Goal: Find specific page/section: Find specific page/section

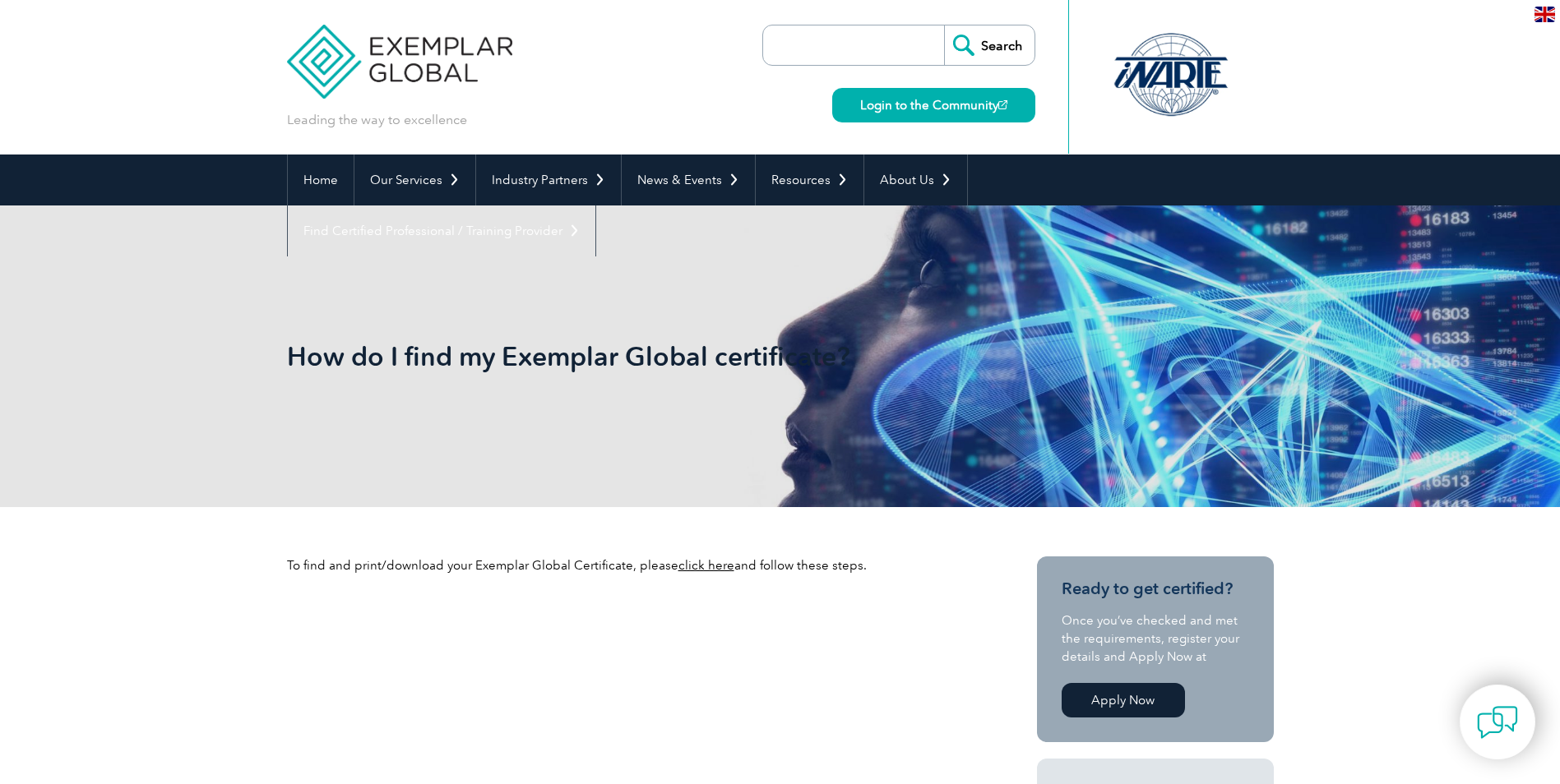
click at [867, 46] on input "search" at bounding box center [857, 45] width 173 height 39
click at [858, 33] on input "search" at bounding box center [857, 45] width 173 height 39
paste input "GCERTI Co. Ltd."
type input "GCERTI Co. Ltd."
click at [990, 39] on input "Search" at bounding box center [989, 45] width 90 height 39
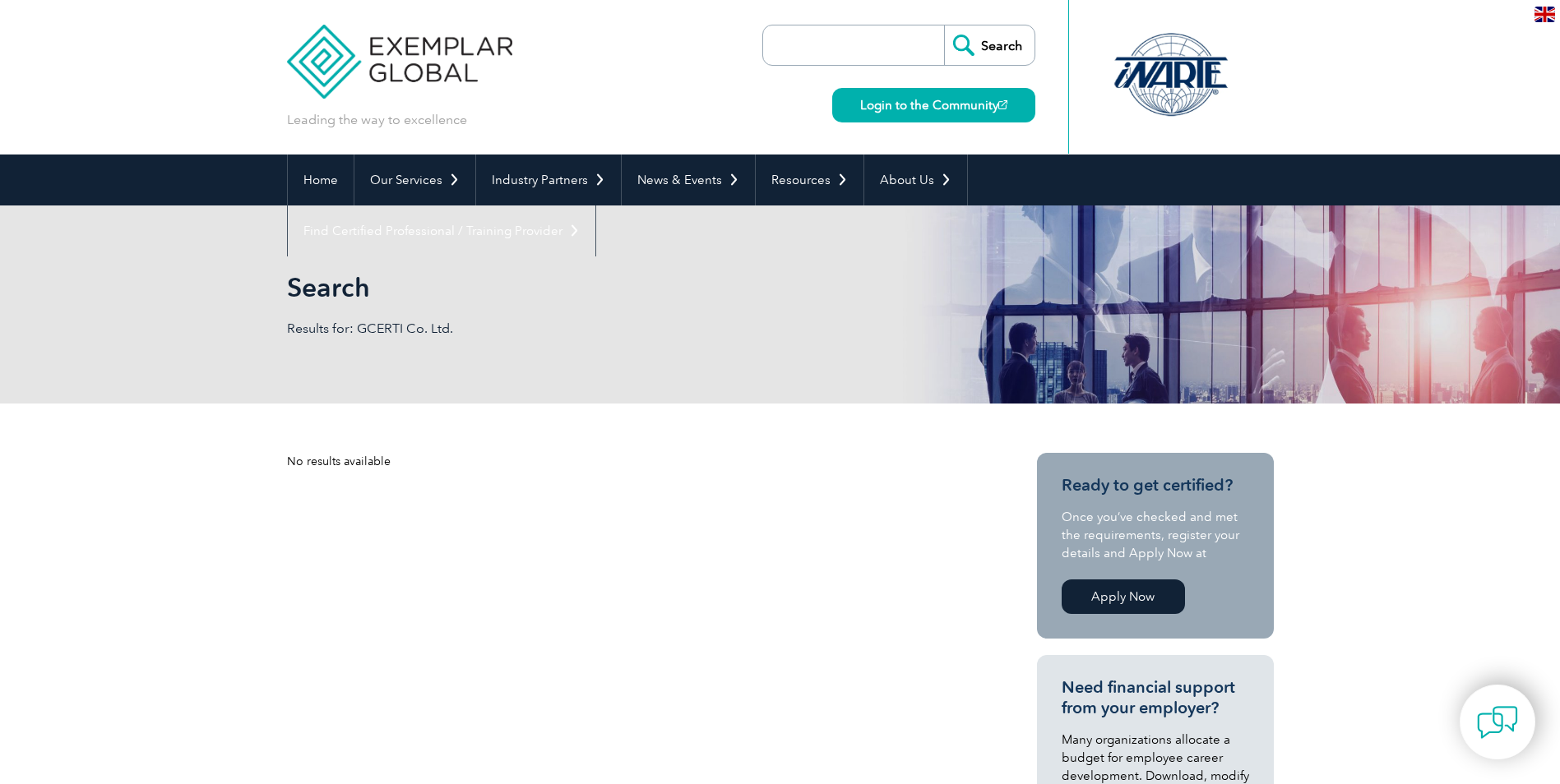
click at [881, 46] on input "search" at bounding box center [857, 45] width 173 height 39
drag, startPoint x: 881, startPoint y: 47, endPoint x: 830, endPoint y: 44, distance: 51.1
click at [830, 44] on input "GCERTI Co. Ltd." at bounding box center [857, 45] width 173 height 39
type input "GCERTI"
click at [944, 26] on input "Search" at bounding box center [989, 45] width 90 height 39
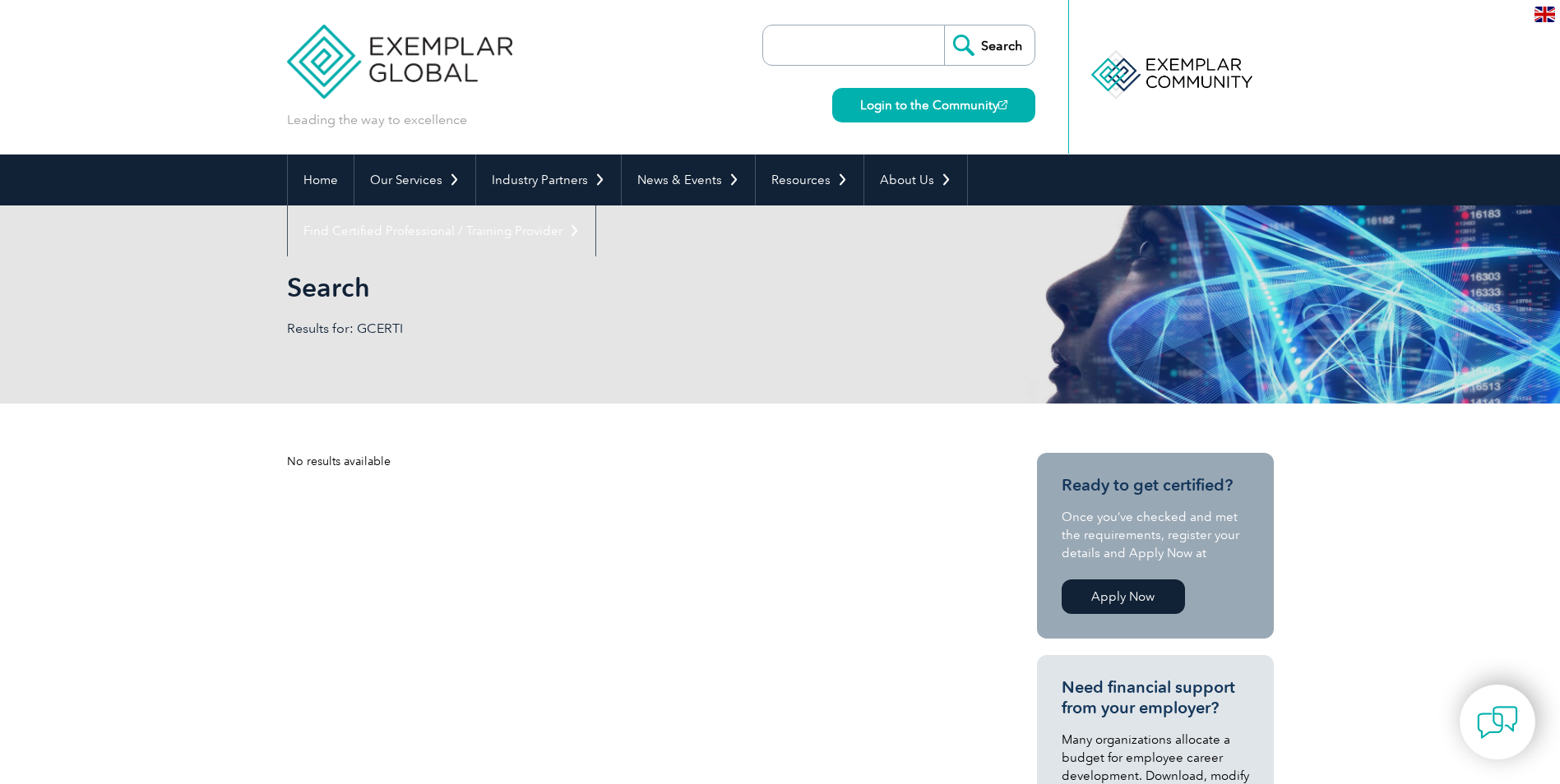
click at [907, 54] on input "search" at bounding box center [857, 45] width 173 height 39
type input "GCERTI"
click at [864, 46] on input "GCERTI" at bounding box center [857, 45] width 173 height 39
click at [945, 106] on link "Login to the Community" at bounding box center [933, 105] width 203 height 35
